Goal: Task Accomplishment & Management: Complete application form

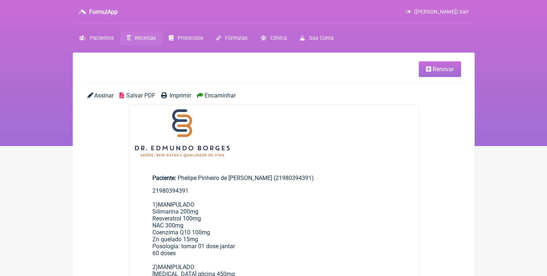
click at [148, 33] on link "Receitas" at bounding box center [141, 38] width 42 height 14
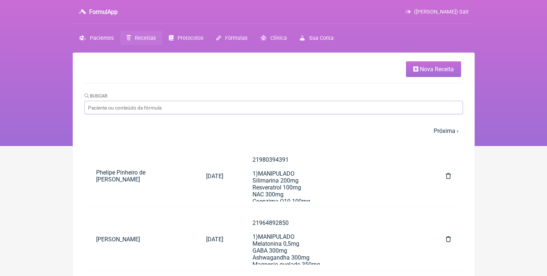
click at [447, 74] on link "Nova Receita" at bounding box center [433, 69] width 55 height 16
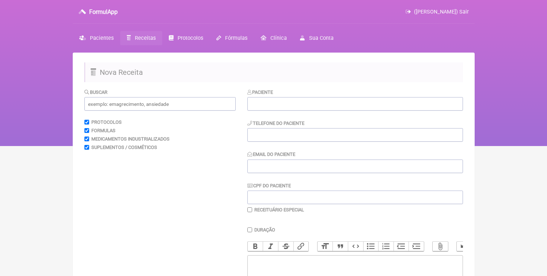
click at [290, 118] on div "Paciente Telefone do Paciente Email do Paciente CPF do Paciente Receituário Esp…" at bounding box center [356, 151] width 216 height 125
click at [290, 113] on div "Paciente Telefone do Paciente Email do Paciente CPF do Paciente Receituário Esp…" at bounding box center [356, 151] width 216 height 125
click at [290, 110] on input "text" at bounding box center [356, 104] width 216 height 14
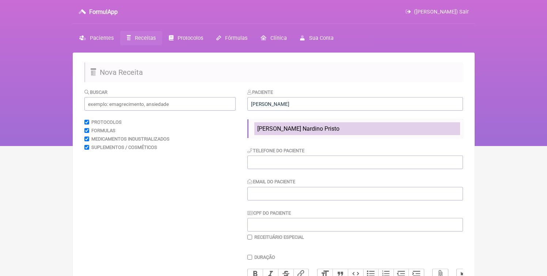
click at [289, 127] on span "[PERSON_NAME] Nardino Pristo" at bounding box center [298, 128] width 82 height 7
type input "[PERSON_NAME] Nardino Pristo"
type input "21999520143"
type input "[EMAIL_ADDRESS][DOMAIN_NAME]"
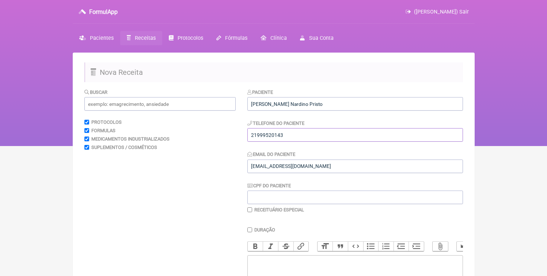
click at [283, 133] on input "21999520143" at bounding box center [356, 135] width 216 height 14
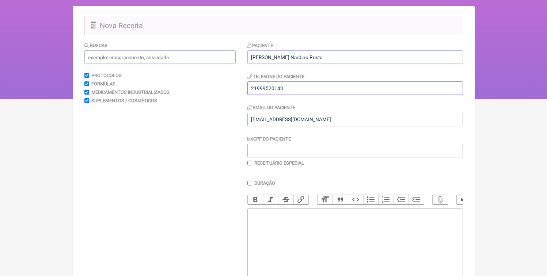
scroll to position [84, 0]
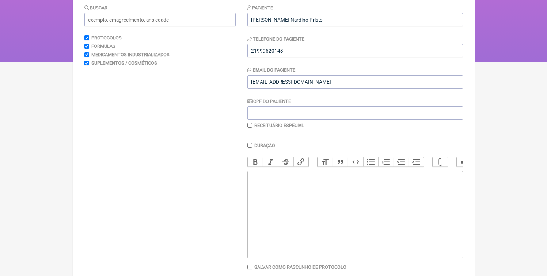
click at [304, 209] on trix-editor at bounding box center [356, 215] width 216 height 88
paste trix-editor "<div>21999520143</div>"
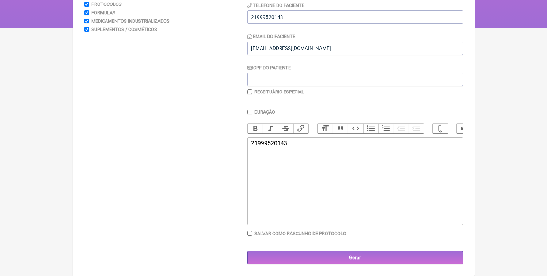
paste trix-editor "1)MANIPULADO<br>Metilcobalamina 500mcg<br>Curcuma 500mg<br>Piperina 5mg<br>Zn q…"
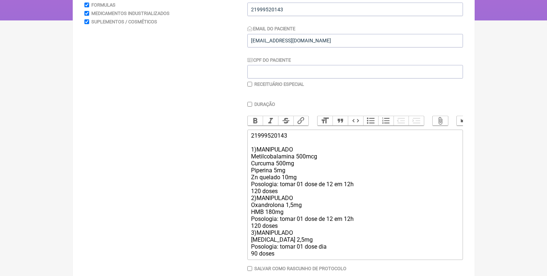
click at [290, 203] on div "21999520143 1)MANIPULADO Metilcobalamina 500mcg Curcuma 500mg Piperina 5mg Zn q…" at bounding box center [355, 194] width 208 height 125
click at [290, 202] on div "21999520143 1)MANIPULADO Metilcobalamina 500mcg Curcuma 500mg Piperina 5mg Zn q…" at bounding box center [355, 194] width 208 height 125
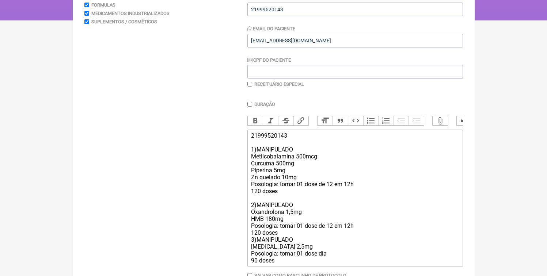
click at [287, 244] on div "21999520143 1)MANIPULADO Metilcobalamina 500mcg Curcuma 500mg Piperina 5mg Zn q…" at bounding box center [355, 198] width 208 height 132
click at [286, 242] on div "21999520143 1)MANIPULADO Metilcobalamina 500mcg Curcuma 500mg Piperina 5mg Zn q…" at bounding box center [355, 198] width 208 height 132
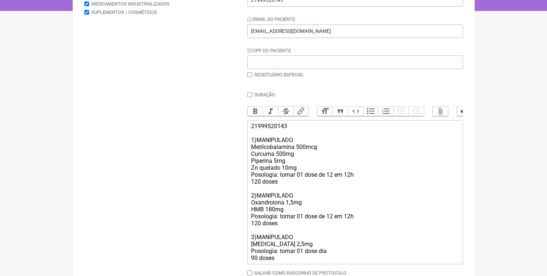
click at [287, 262] on div "21999520143 1)MANIPULADO Metilcobalamina 500mcg Curcuma 500mg Piperina 5mg Zn q…" at bounding box center [355, 192] width 208 height 139
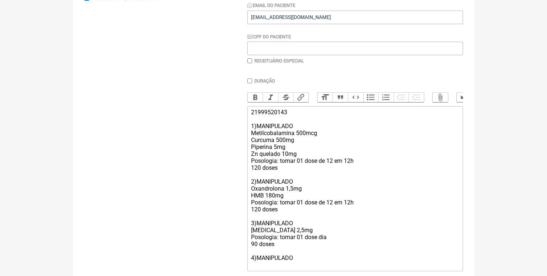
scroll to position [175, 0]
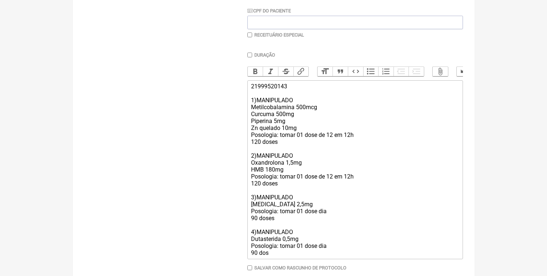
type trix-editor "<div>21999520143<br><br>1)MANIPULADO<br>Metilcobalamina 500mcg<br>Curcuma 500mg…"
